Goal: Information Seeking & Learning: Learn about a topic

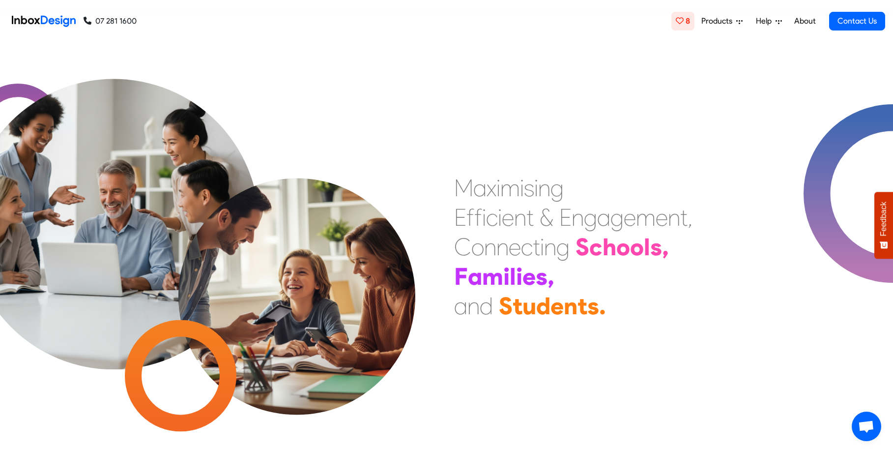
click at [742, 22] on icon at bounding box center [739, 21] width 6 height 6
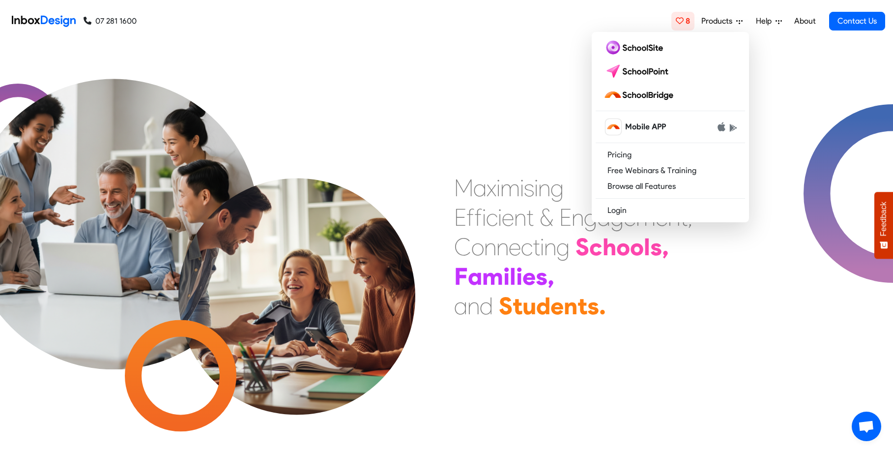
click at [513, 89] on div "M a x i m i s i n g E f f i c i e n t & E n g a g e m e n t , C o n n e c t i n…" at bounding box center [446, 247] width 893 height 408
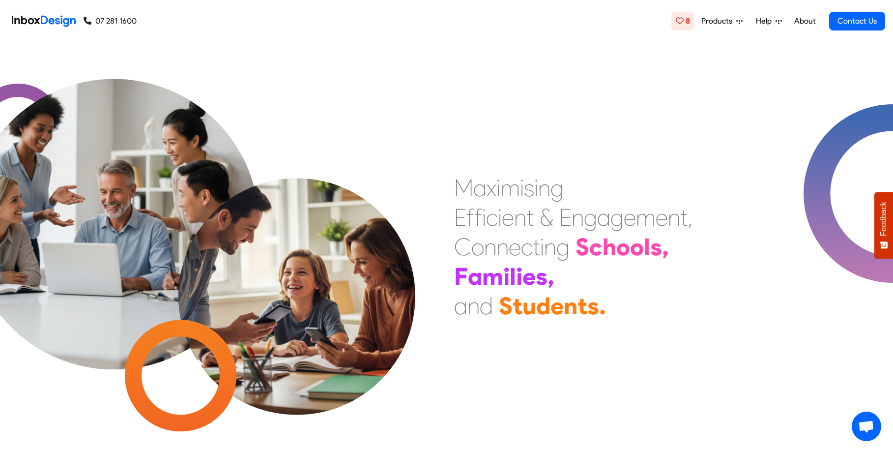
click at [57, 22] on img at bounding box center [44, 21] width 64 height 20
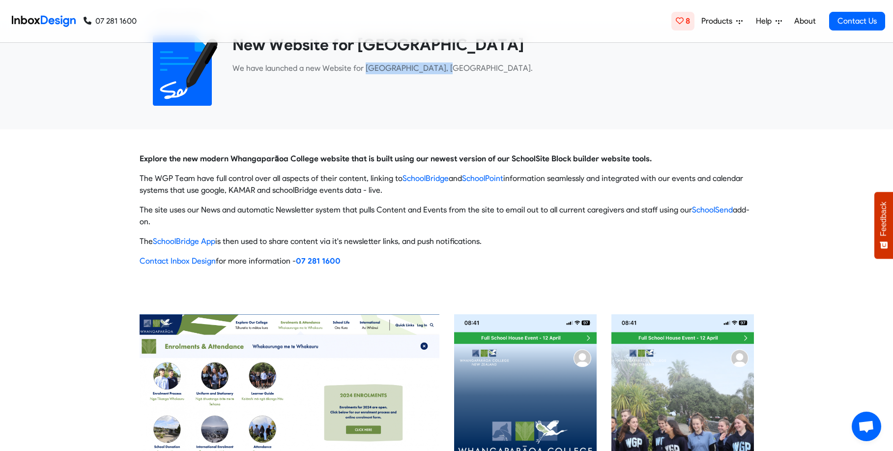
scroll to position [45, 0]
